Goal: Task Accomplishment & Management: Use online tool/utility

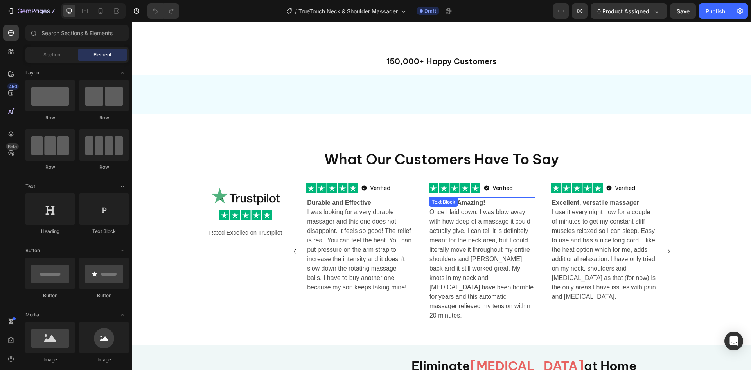
scroll to position [352, 0]
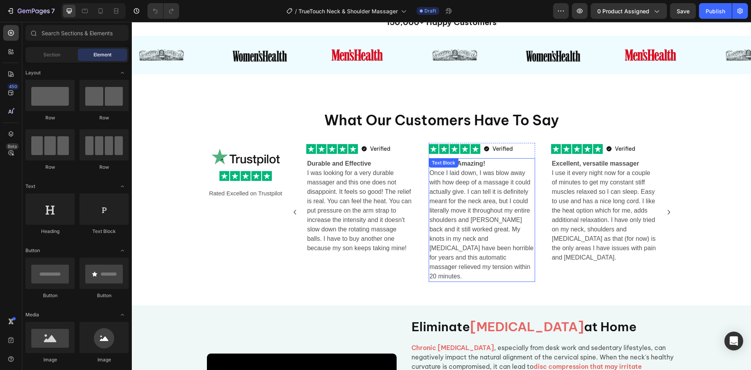
click at [491, 237] on p "Once I laid down, I was blow away with how deep of a massage it could actually …" at bounding box center [481, 224] width 105 height 113
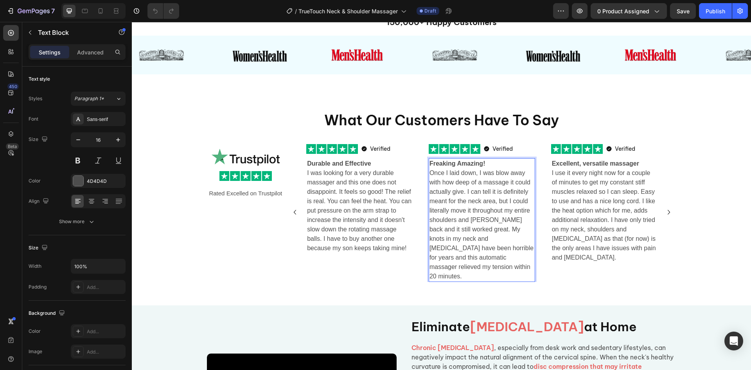
click at [468, 203] on p "Once I laid down, I was blow away with how deep of a massage it could actually …" at bounding box center [481, 224] width 105 height 113
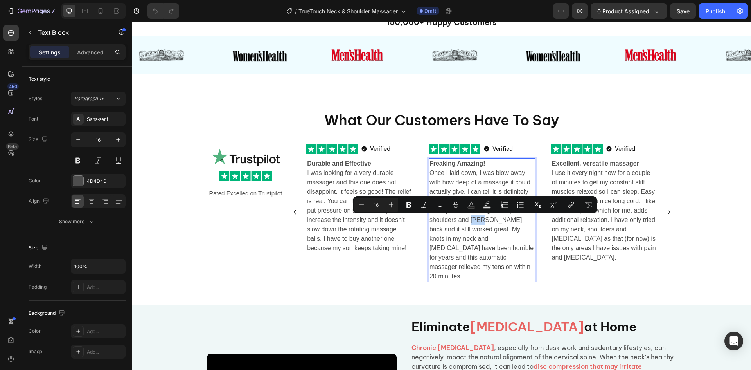
drag, startPoint x: 468, startPoint y: 220, endPoint x: 482, endPoint y: 223, distance: 14.8
click at [482, 223] on p "Once I laid down, I was blow away with how deep of a massage it could actually …" at bounding box center [481, 224] width 105 height 113
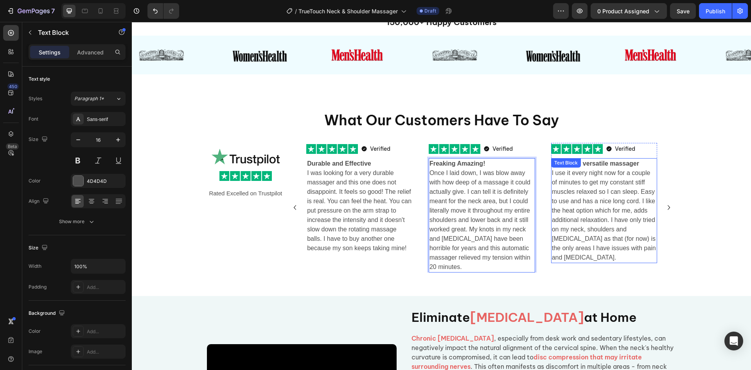
click at [598, 242] on p "I use it every night now for a couple of minutes to get my constant stiff muscl…" at bounding box center [604, 215] width 105 height 94
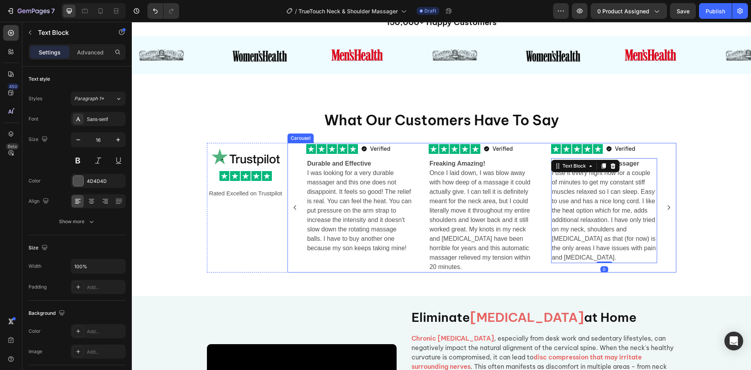
click at [667, 209] on icon "Carousel Next Arrow" at bounding box center [668, 207] width 9 height 9
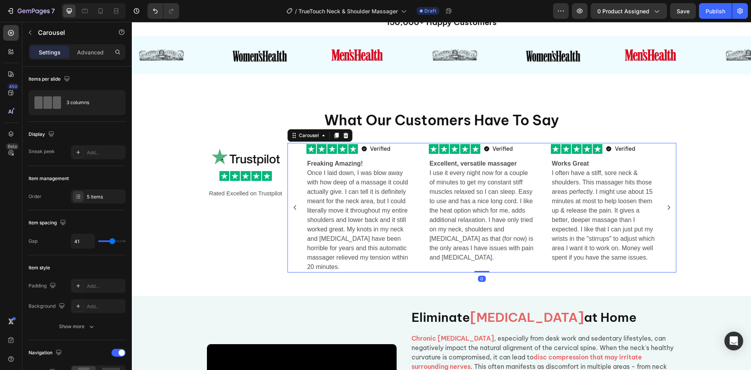
click at [667, 209] on icon "Carousel Next Arrow" at bounding box center [668, 207] width 9 height 9
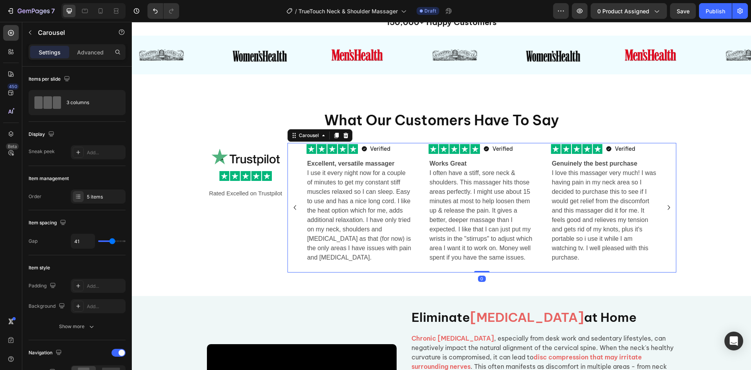
click at [667, 209] on icon "Carousel Next Arrow" at bounding box center [668, 207] width 9 height 9
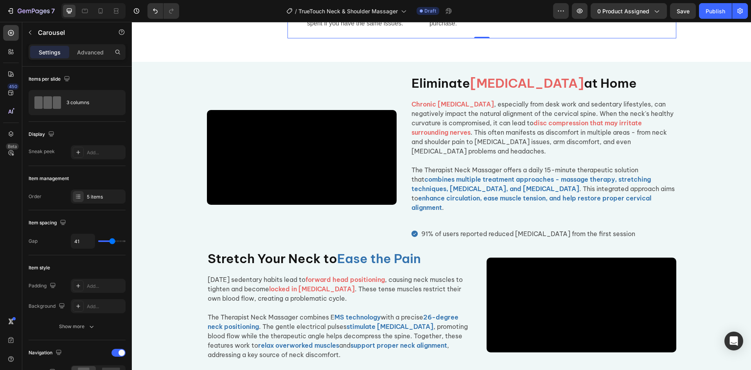
scroll to position [587, 0]
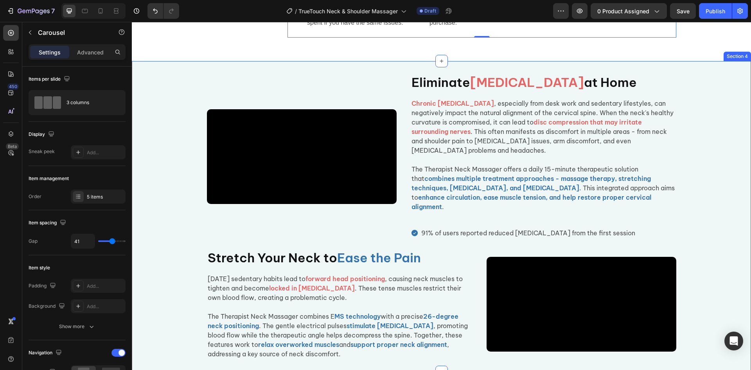
click at [724, 237] on div "Video Eliminate [MEDICAL_DATA] at Home Heading Chronic [MEDICAL_DATA] , especia…" at bounding box center [441, 216] width 619 height 285
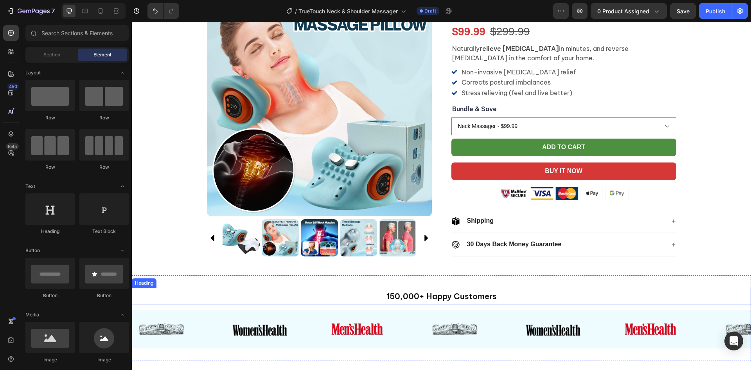
scroll to position [430, 0]
